Goal: Task Accomplishment & Management: Use online tool/utility

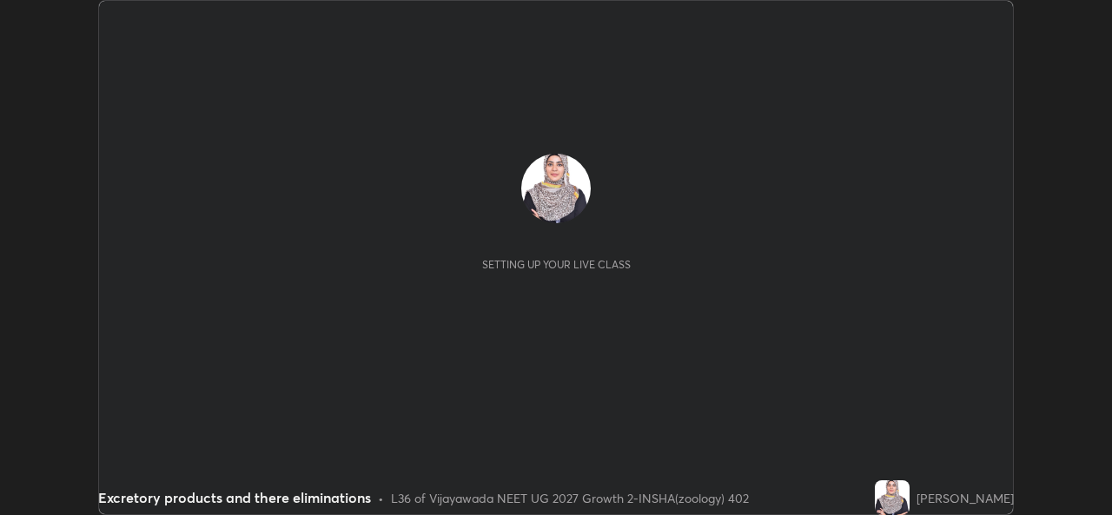
scroll to position [515, 1111]
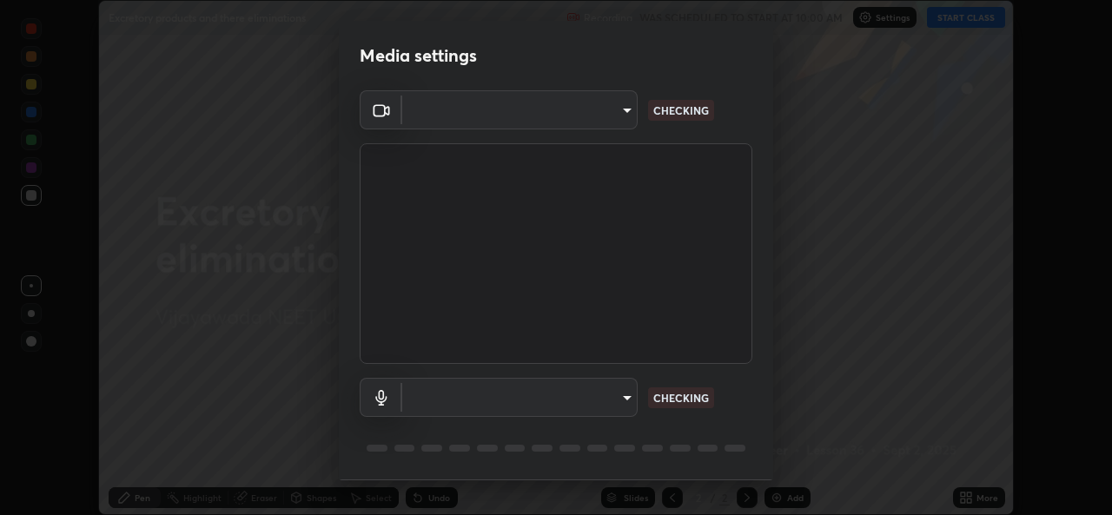
type input "03d5b1e328775286ef50ca9e691cdbc5b29e44cb463622e7fe7d5ef11c4b5cfc"
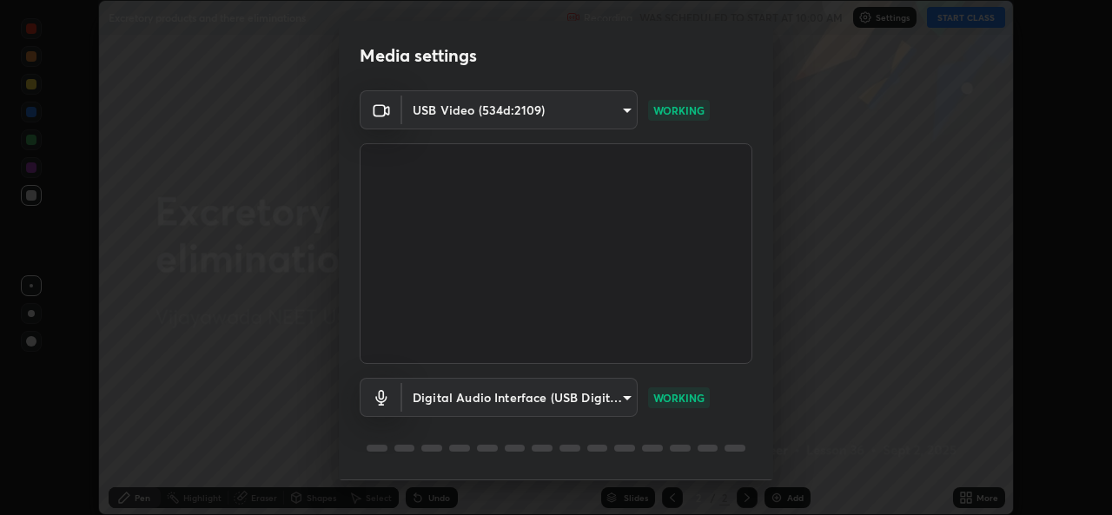
click at [617, 402] on body "Erase all Excretory products and there eliminations Recording WAS SCHEDULED TO …" at bounding box center [556, 257] width 1112 height 515
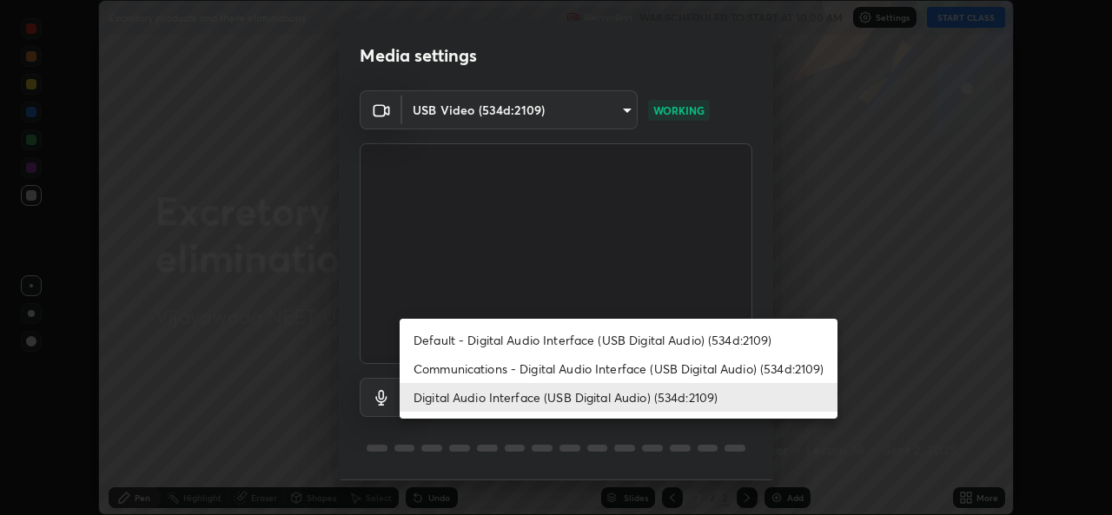
click at [568, 370] on li "Communications - Digital Audio Interface (USB Digital Audio) (534d:2109)" at bounding box center [619, 368] width 438 height 29
type input "communications"
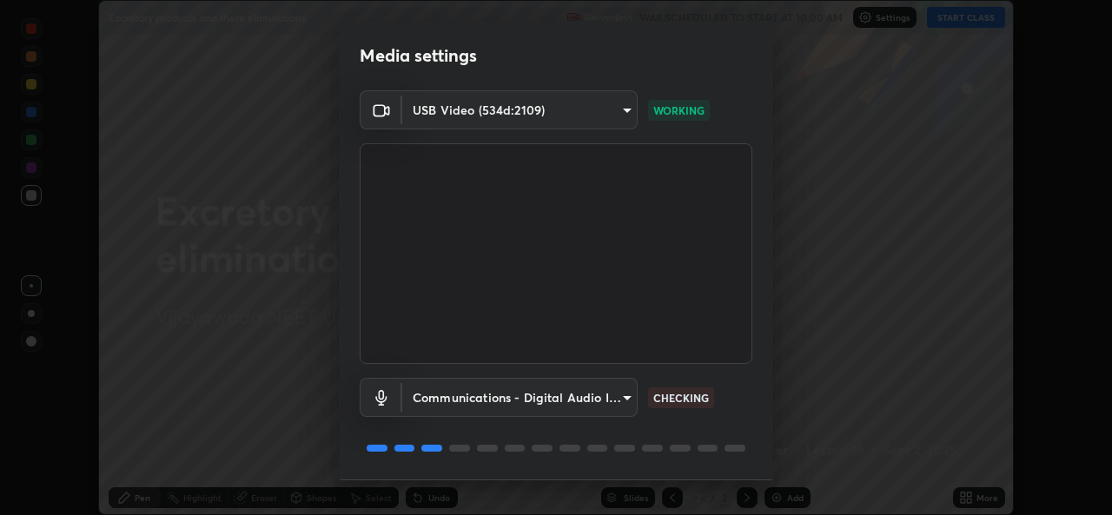
click at [470, 400] on body "Erase all Excretory products and there eliminations Recording WAS SCHEDULED TO …" at bounding box center [556, 257] width 1112 height 515
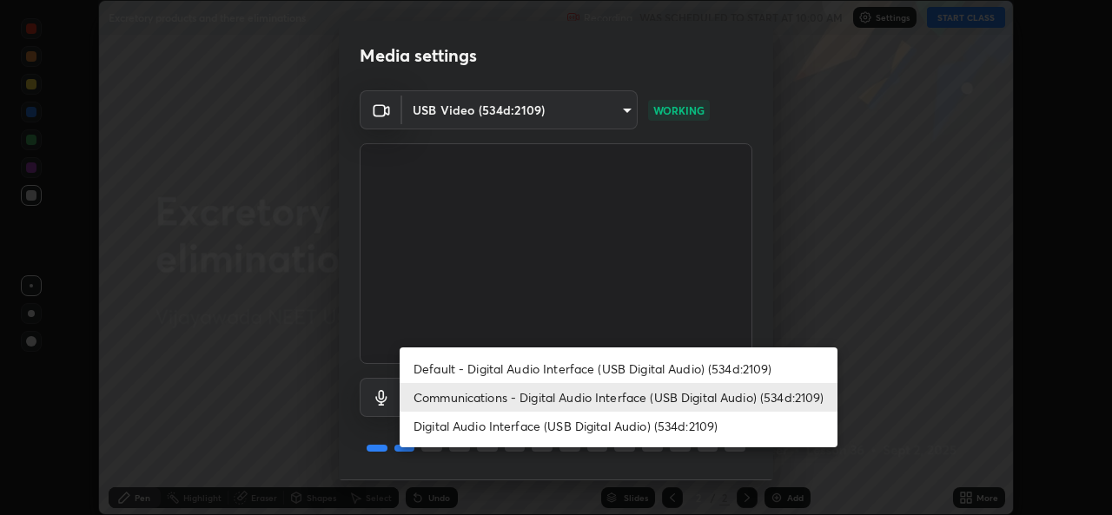
click at [427, 397] on li "Communications - Digital Audio Interface (USB Digital Audio) (534d:2109)" at bounding box center [619, 397] width 438 height 29
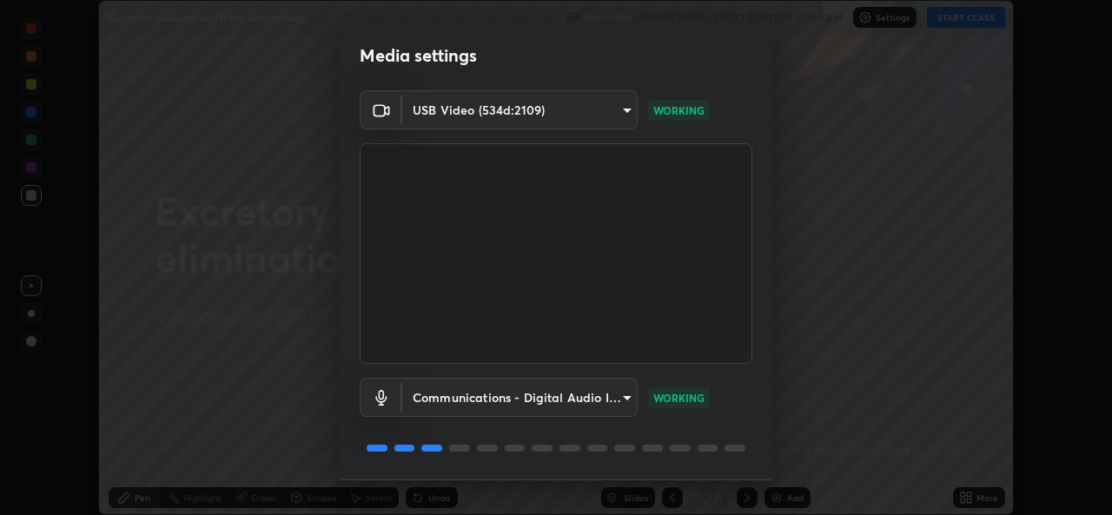
scroll to position [55, 0]
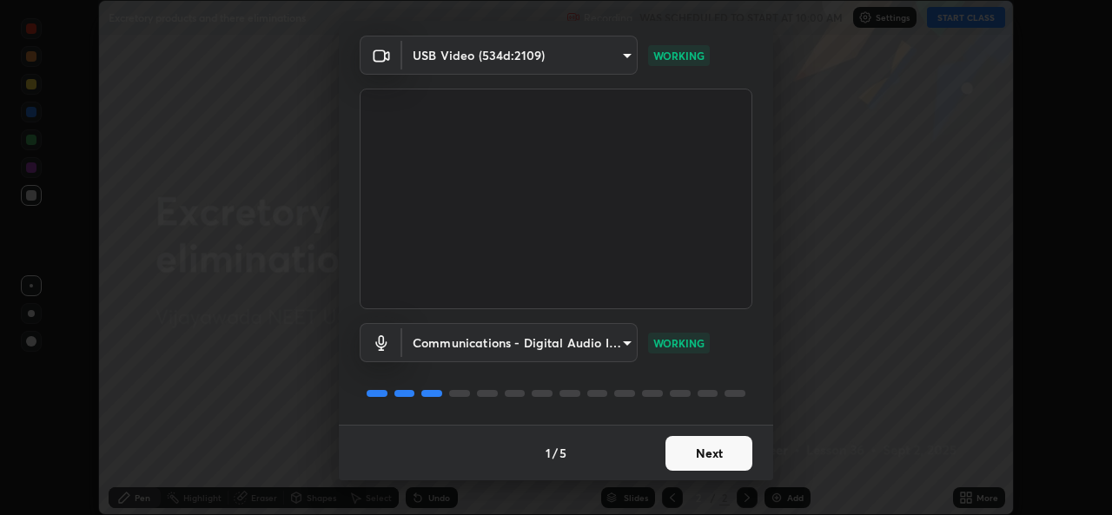
click at [711, 443] on button "Next" at bounding box center [708, 453] width 87 height 35
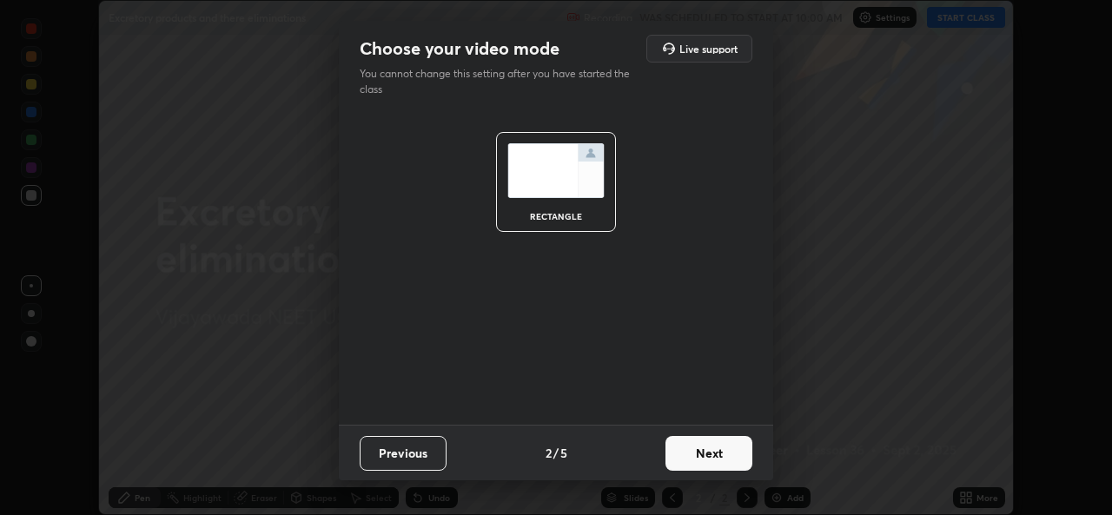
scroll to position [0, 0]
click at [709, 457] on button "Next" at bounding box center [708, 453] width 87 height 35
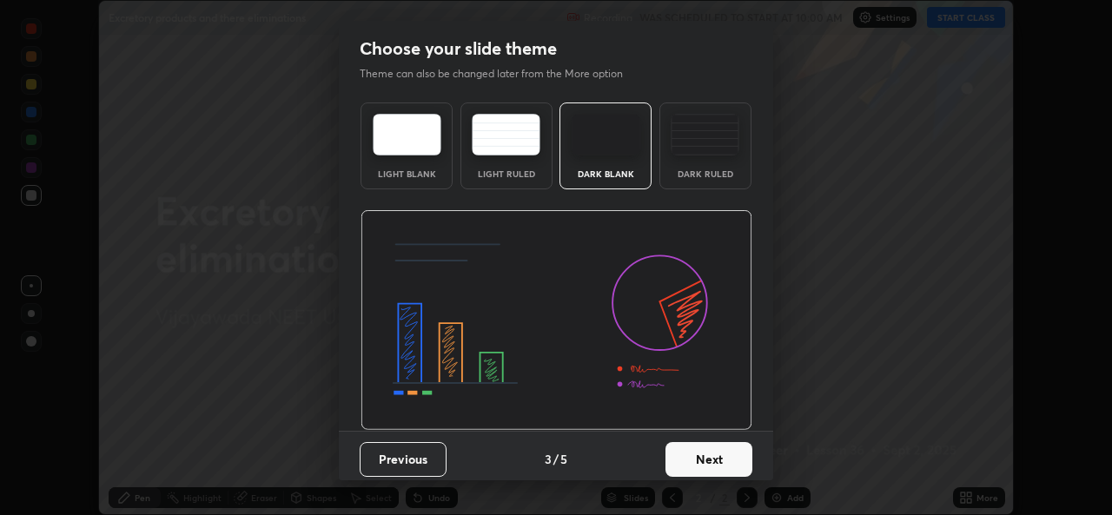
click at [713, 457] on button "Next" at bounding box center [708, 459] width 87 height 35
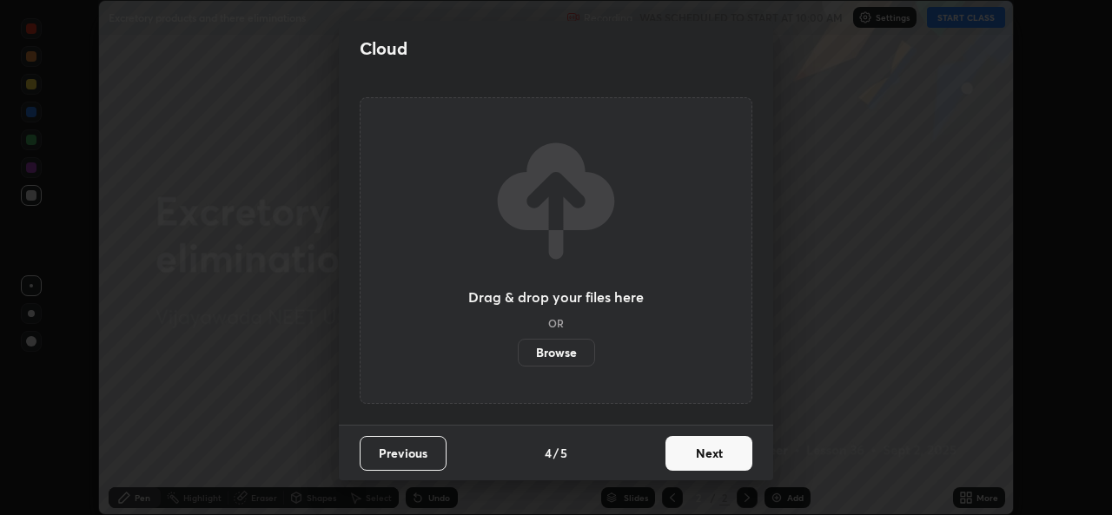
click at [722, 453] on button "Next" at bounding box center [708, 453] width 87 height 35
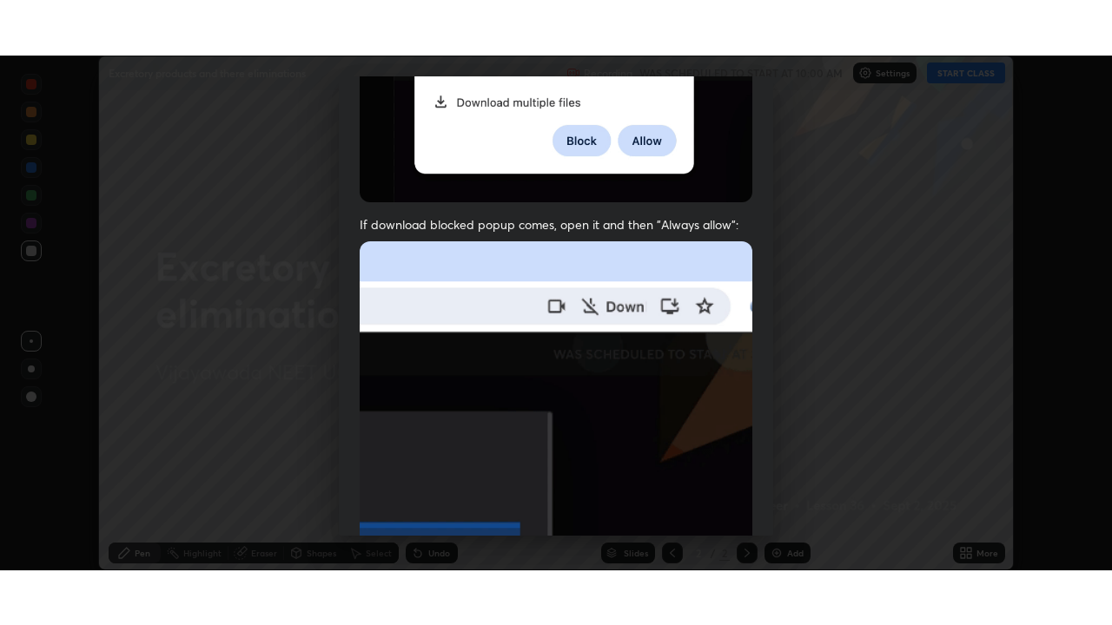
scroll to position [409, 0]
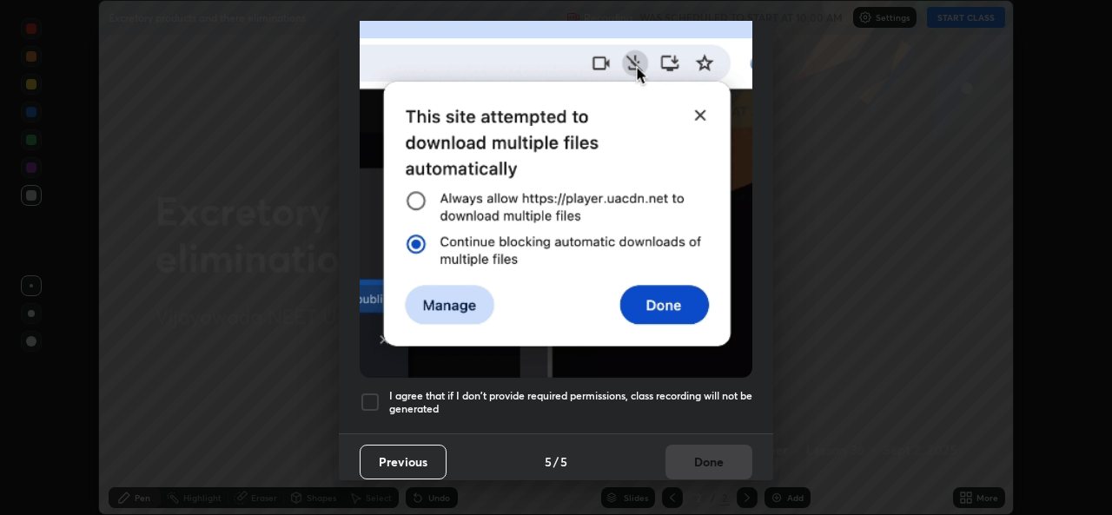
click at [365, 397] on div at bounding box center [370, 402] width 21 height 21
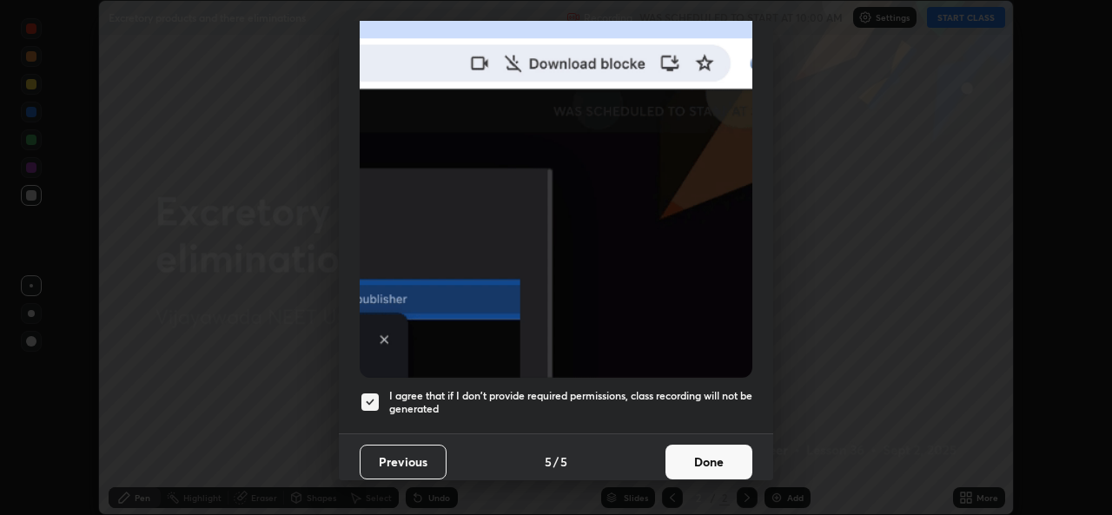
click at [700, 447] on button "Done" at bounding box center [708, 462] width 87 height 35
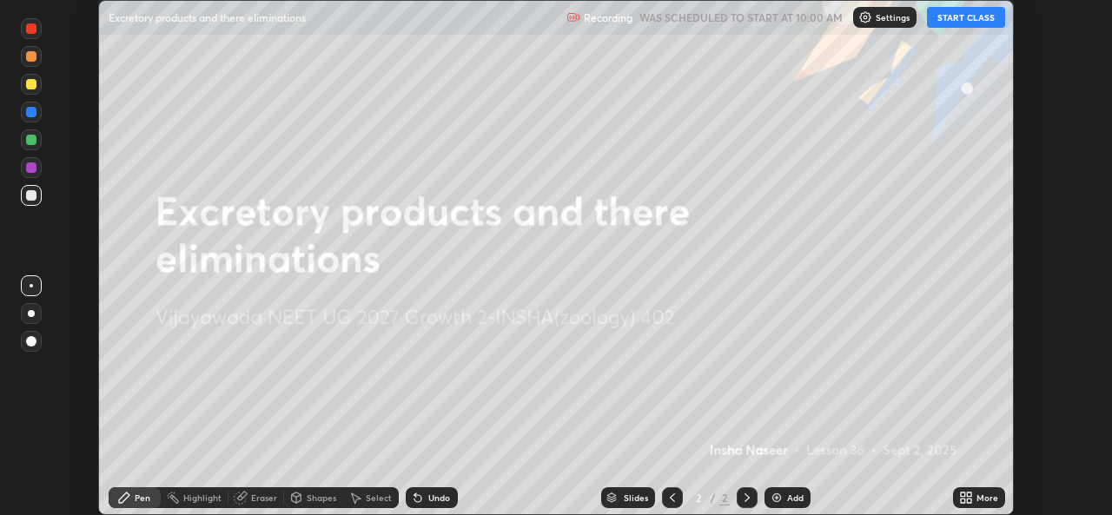
click at [964, 11] on button "START CLASS" at bounding box center [966, 17] width 78 height 21
click at [969, 494] on icon at bounding box center [969, 495] width 4 height 4
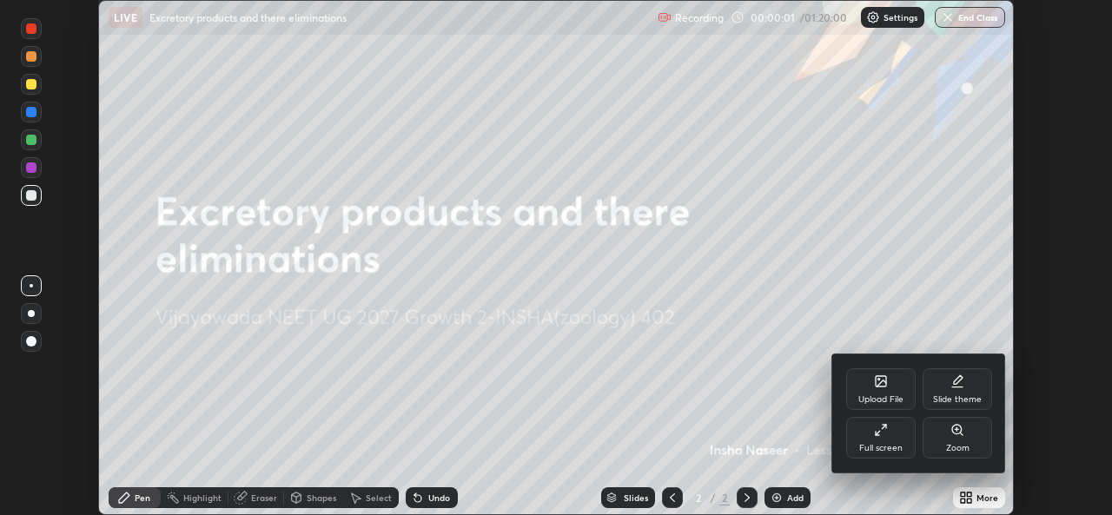
click at [905, 440] on div "Full screen" at bounding box center [880, 438] width 69 height 42
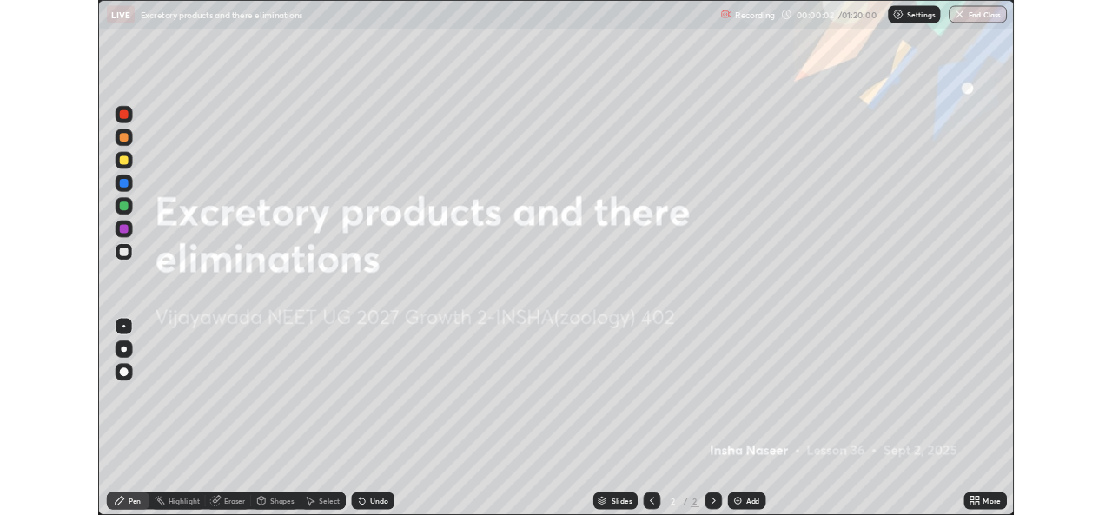
scroll to position [625, 1112]
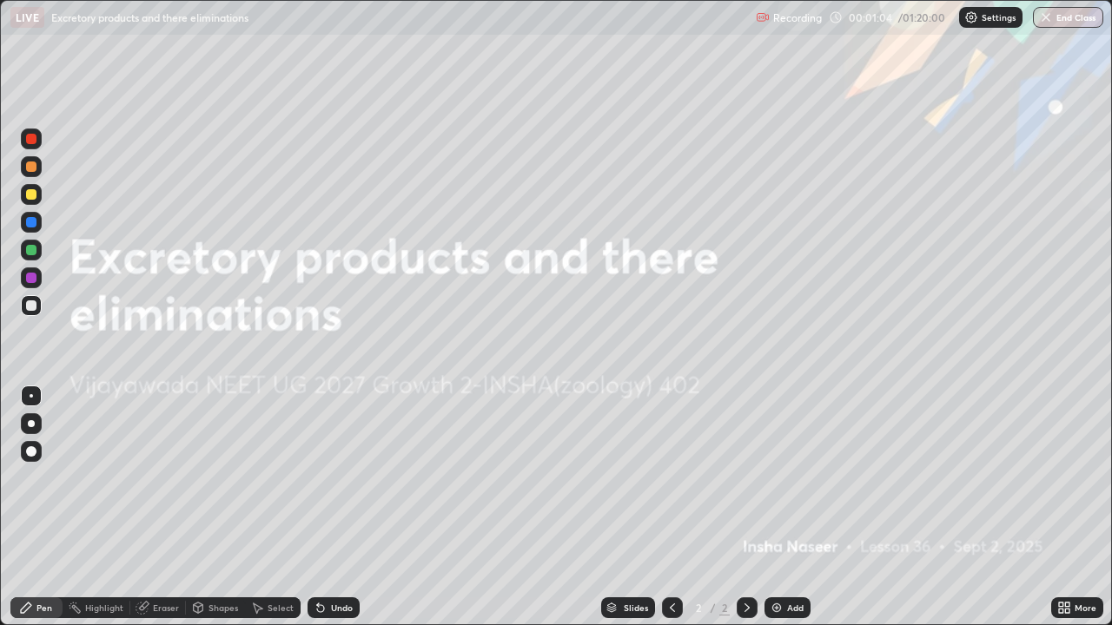
click at [1069, 514] on icon at bounding box center [1067, 605] width 4 height 4
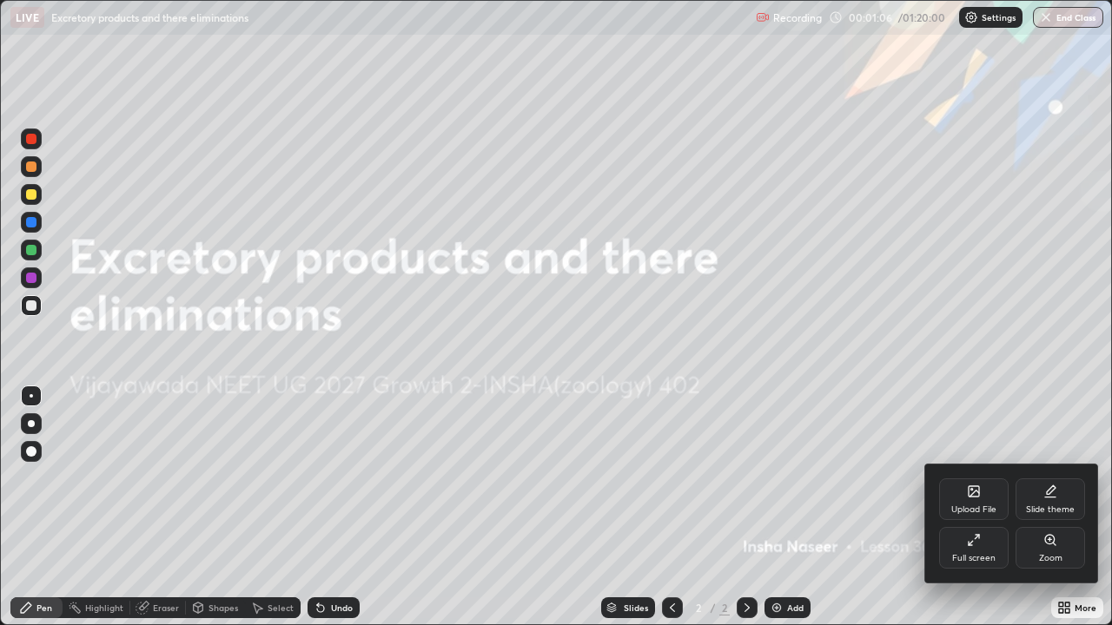
click at [984, 514] on div "Full screen" at bounding box center [973, 548] width 69 height 42
